Goal: Find specific page/section: Find specific page/section

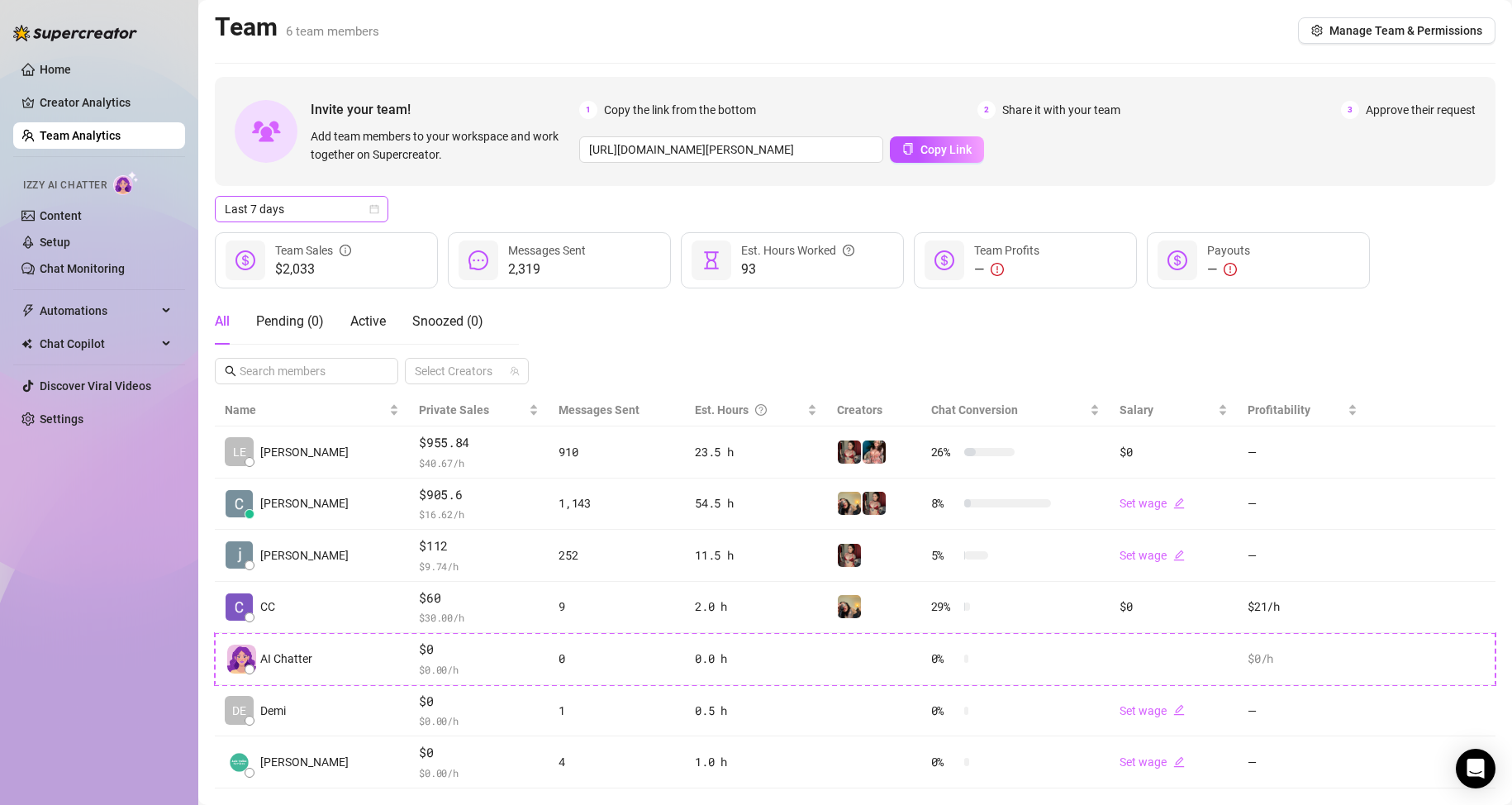
click at [312, 210] on span "Last 7 days" at bounding box center [301, 209] width 154 height 24
click at [269, 344] on div "Custom date" at bounding box center [301, 347] width 147 height 18
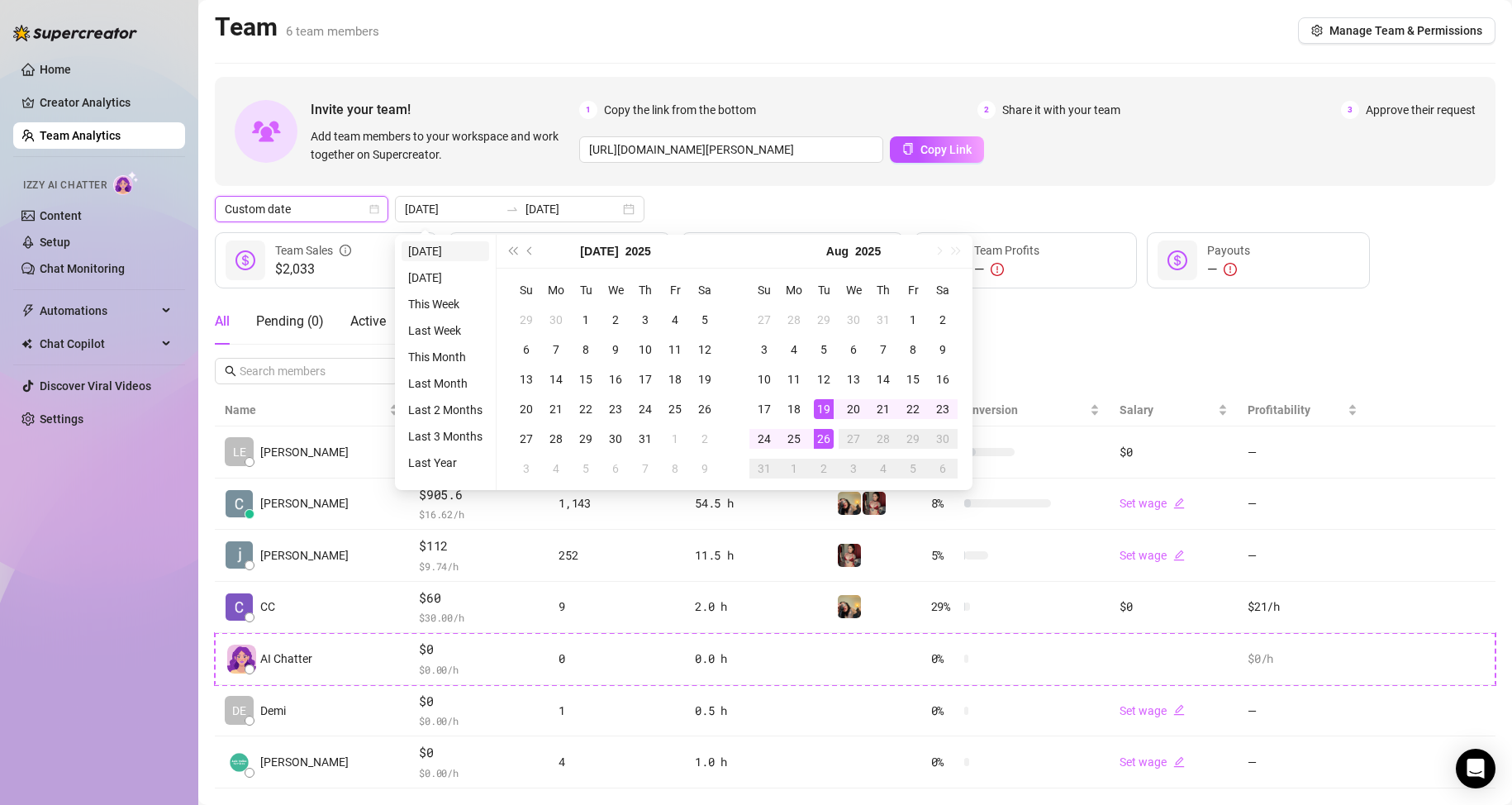
type input "[DATE]"
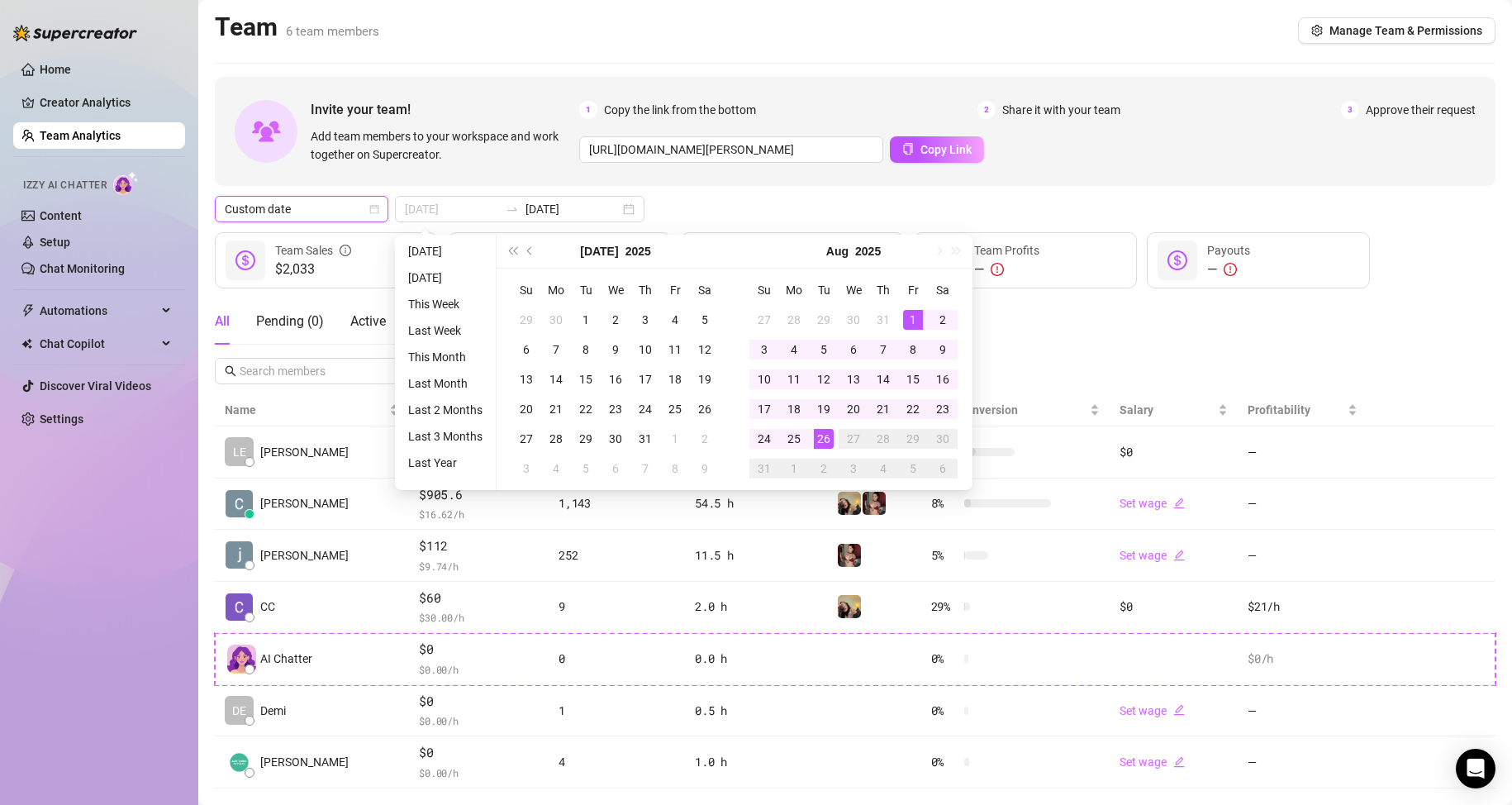
click at [913, 315] on div "1" at bounding box center [912, 320] width 20 height 20
type input "[DATE]"
click at [816, 437] on div "26" at bounding box center [823, 438] width 20 height 20
click at [1036, 355] on div "All Pending ( 0 ) Active Snoozed ( 0 ) Select Creators" at bounding box center [855, 341] width 1281 height 86
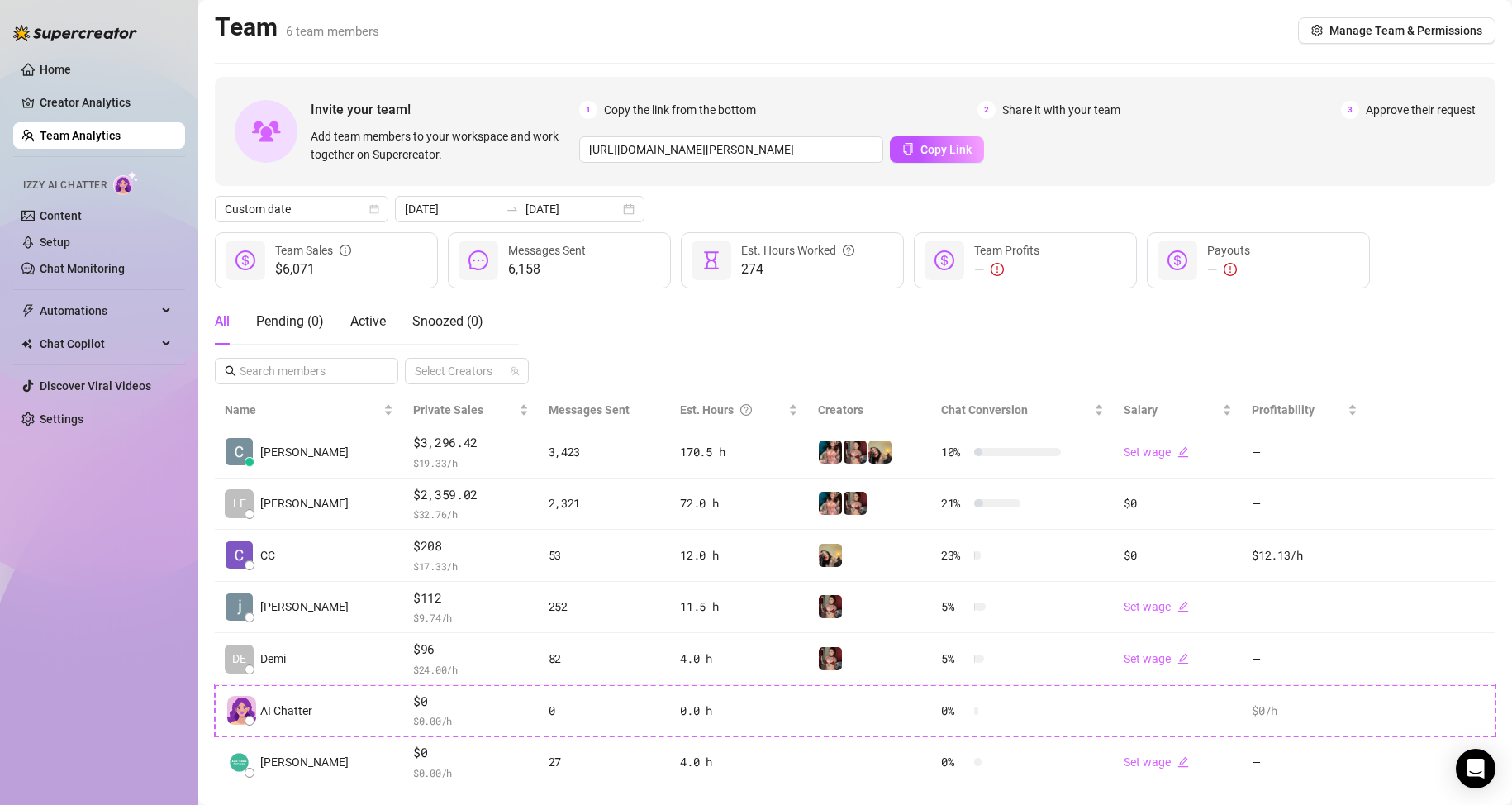
scroll to position [33, 0]
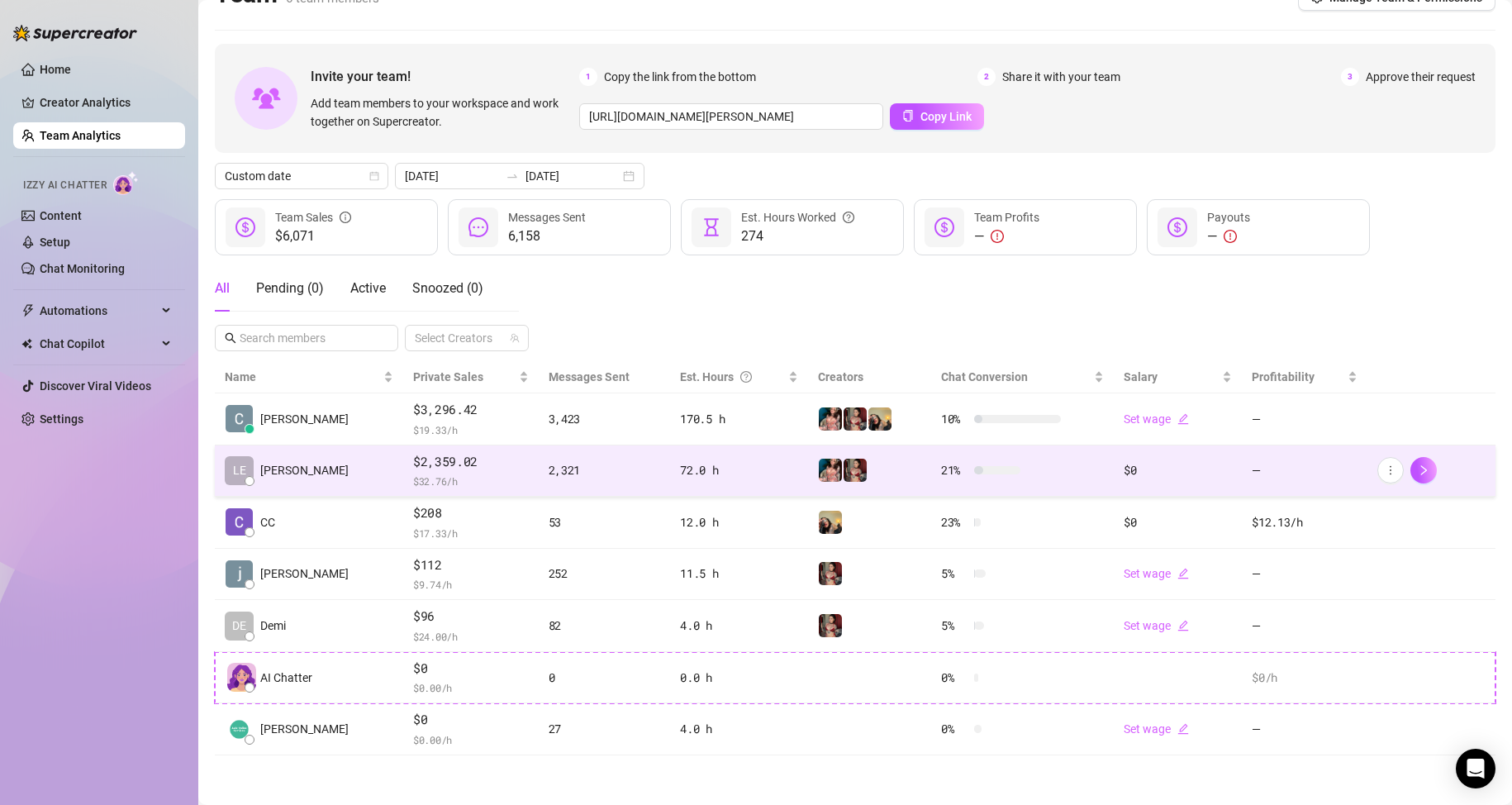
click at [445, 476] on span "$ 32.76 /h" at bounding box center [471, 480] width 115 height 17
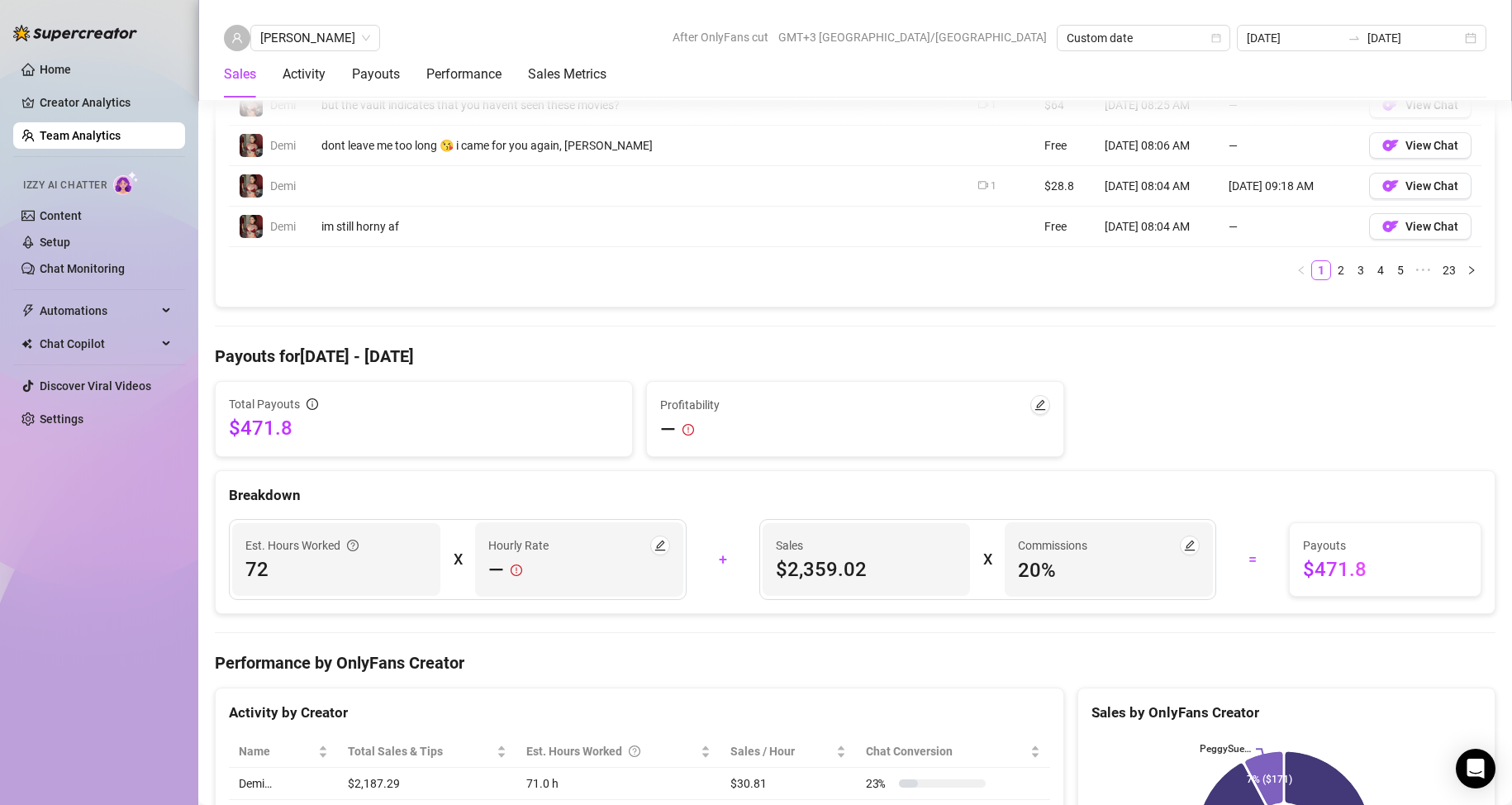
scroll to position [1850, 0]
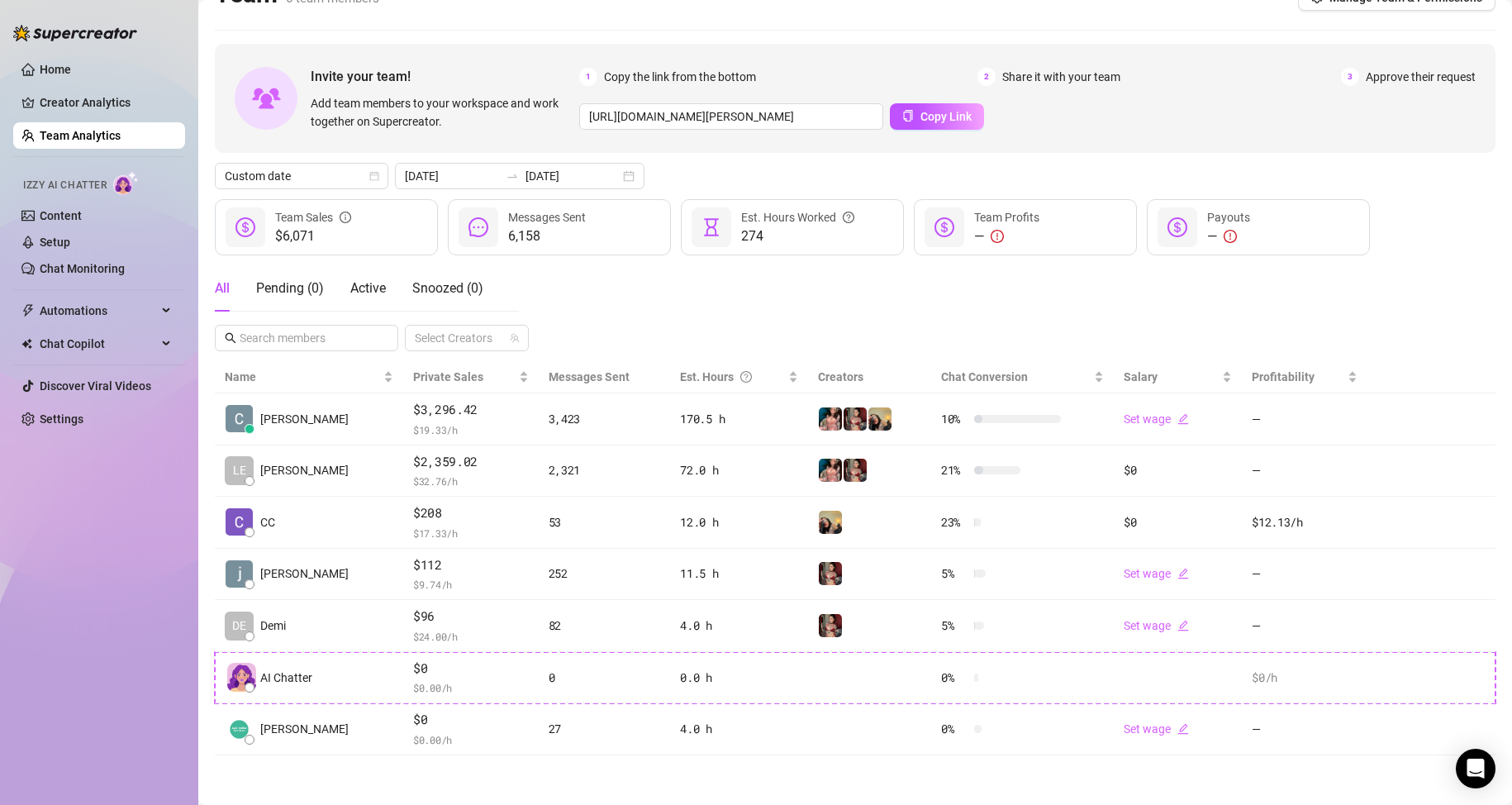
scroll to position [33, 0]
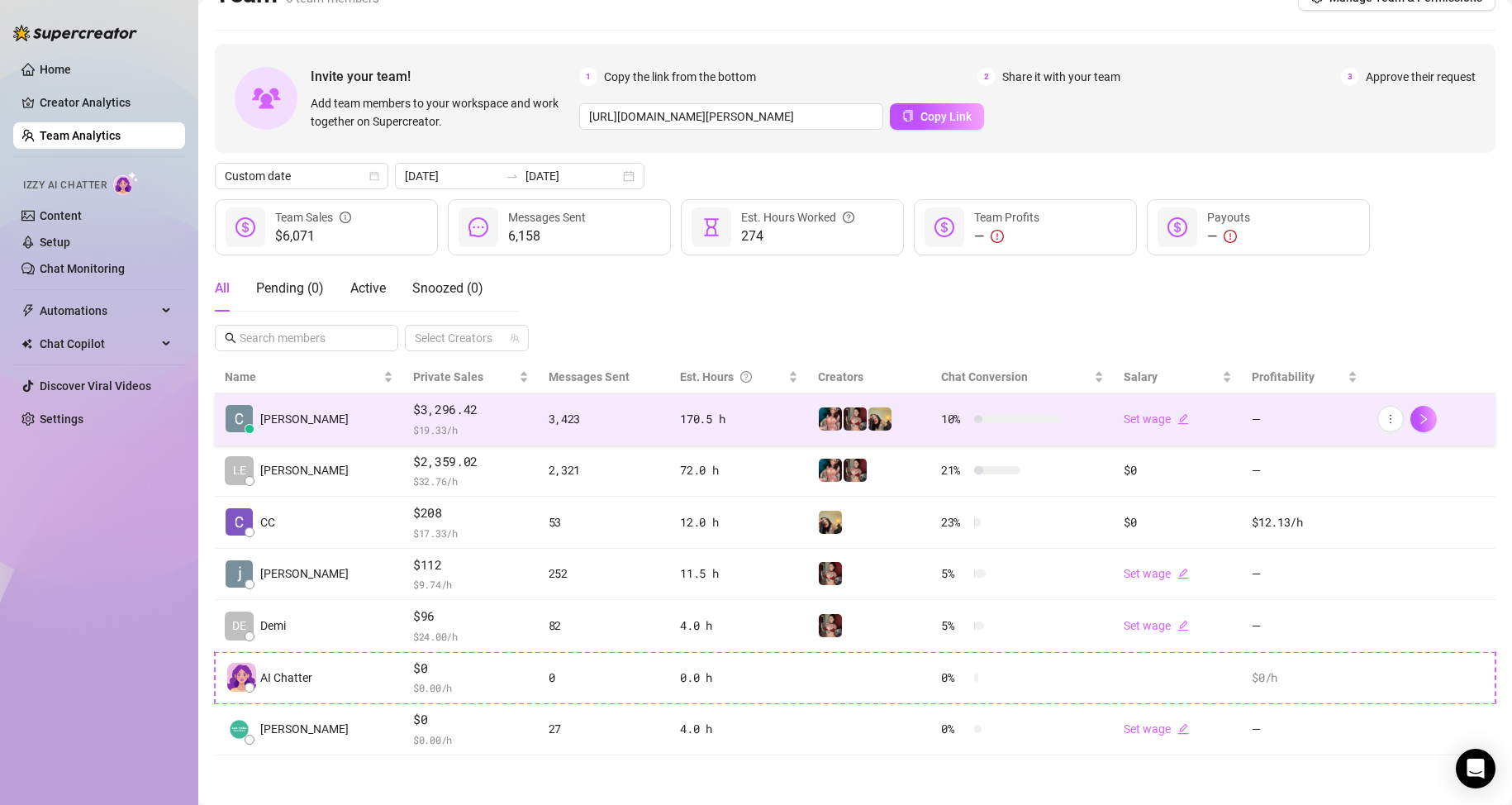
click at [423, 427] on span "$ 19.33 /h" at bounding box center [471, 430] width 115 height 17
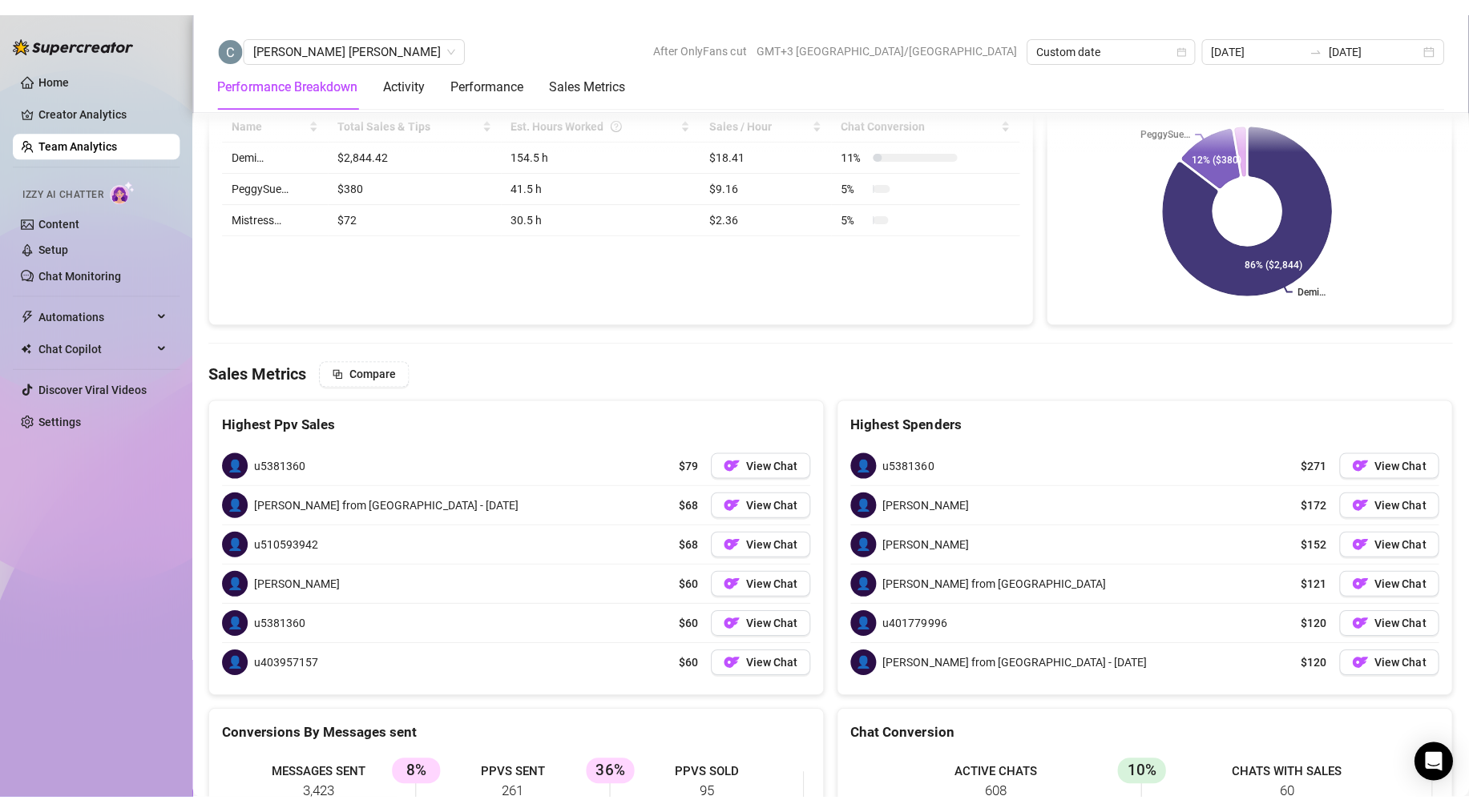
scroll to position [1715, 0]
